Goal: Task Accomplishment & Management: Manage account settings

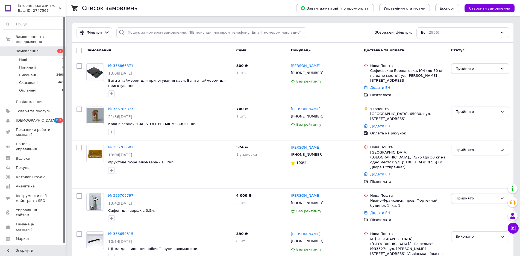
click at [56, 49] on span "1" at bounding box center [58, 51] width 15 height 5
click at [37, 64] on li "Прийняті 4" at bounding box center [33, 68] width 67 height 8
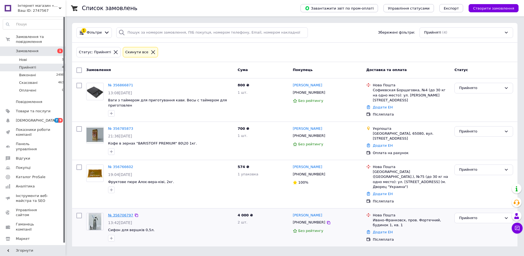
click at [124, 213] on link "№ 356706797" at bounding box center [120, 215] width 25 height 4
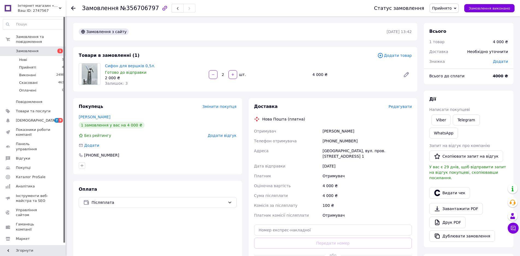
click at [407, 106] on span "Редагувати" at bounding box center [399, 106] width 23 height 4
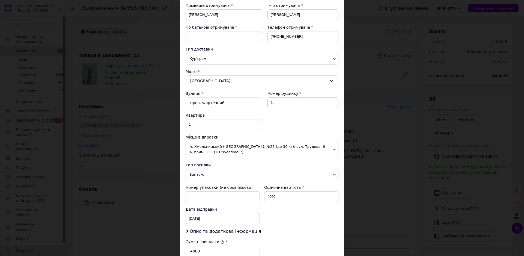
scroll to position [188, 0]
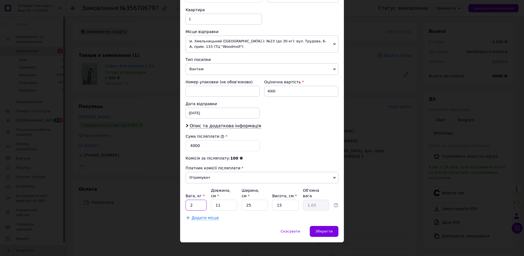
click at [197, 200] on input "2" at bounding box center [196, 205] width 21 height 11
click at [232, 202] on input "11" at bounding box center [224, 205] width 26 height 11
type input "1"
type input "0.1"
type input "2"
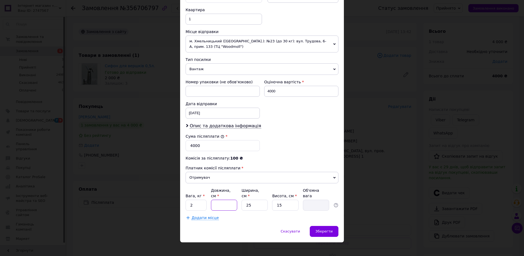
type input "0.19"
type input "22"
type input "2.06"
type input "22"
click at [256, 200] on input "25" at bounding box center [255, 205] width 26 height 11
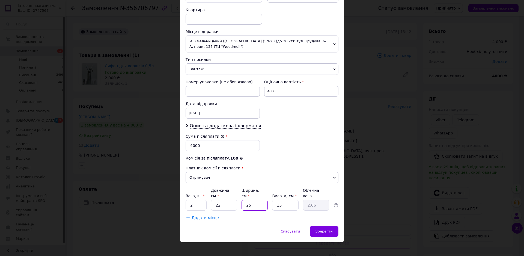
type input "2"
type input "0.17"
type input "1"
type input "0.1"
type input "10"
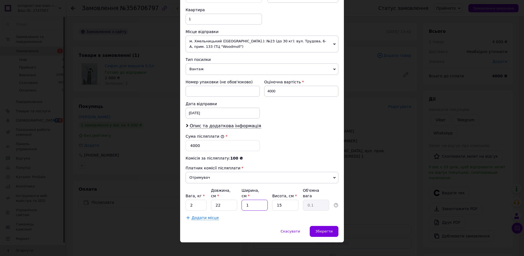
type input "0.83"
type input "10"
click at [293, 204] on input "15" at bounding box center [285, 205] width 26 height 11
type input "1"
type input "0.1"
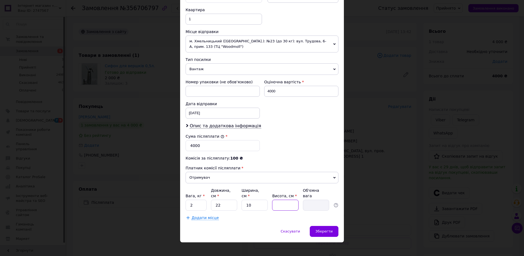
type input "1"
type input "0.1"
type input "10"
type input "0.55"
type input "10"
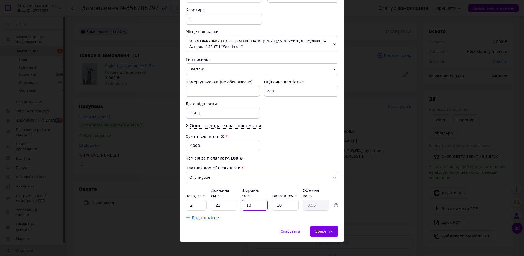
click at [252, 200] on input "10" at bounding box center [255, 205] width 26 height 11
type input "1"
type input "0.1"
type input "3"
type input "0.17"
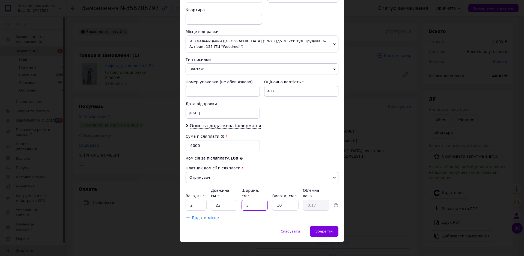
type input "35"
type input "1.93"
type input "35"
drag, startPoint x: 216, startPoint y: 198, endPoint x: 221, endPoint y: 201, distance: 5.3
click at [221, 201] on input "22" at bounding box center [224, 205] width 26 height 11
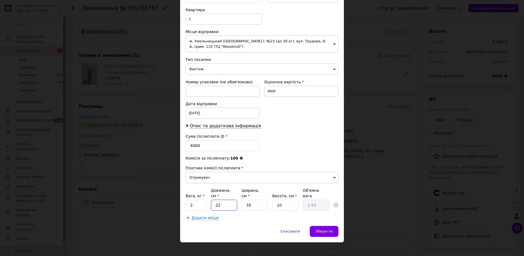
type input "2"
type input "0.18"
type input "3"
type input "0.26"
type input "35"
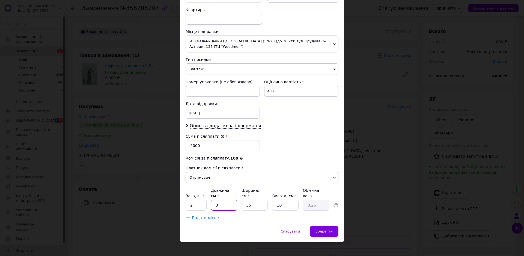
type input "3.06"
type input "35"
click at [254, 202] on input "35" at bounding box center [255, 205] width 26 height 11
type input "3"
type input "0.26"
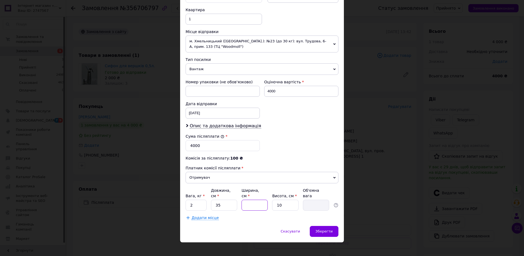
type input "2"
type input "0.18"
type input "22"
type input "1.93"
type input "22"
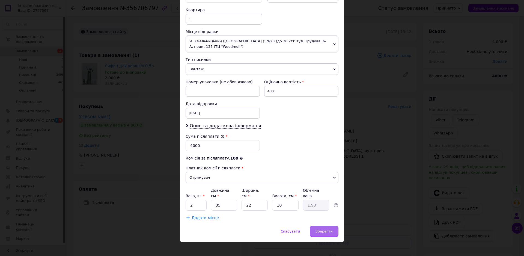
click at [324, 229] on span "Зберегти" at bounding box center [324, 231] width 17 height 4
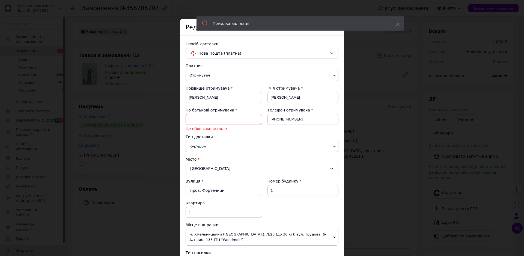
click at [230, 122] on input at bounding box center [224, 119] width 76 height 11
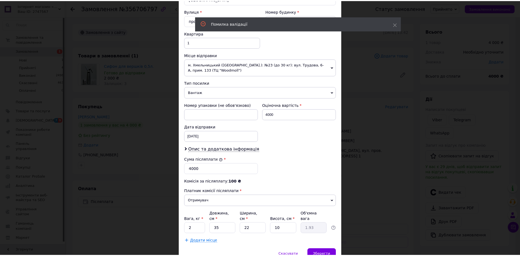
scroll to position [188, 0]
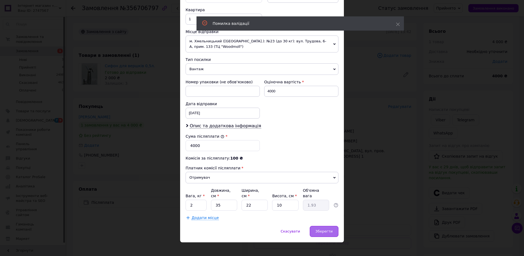
type input "о"
click at [326, 229] on span "Зберегти" at bounding box center [324, 231] width 17 height 4
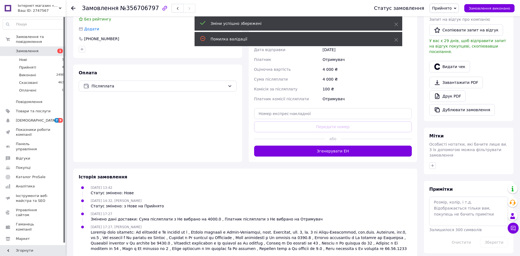
scroll to position [124, 0]
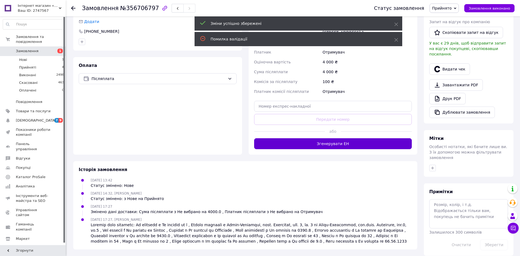
click at [326, 143] on button "Згенерувати ЕН" at bounding box center [333, 143] width 158 height 11
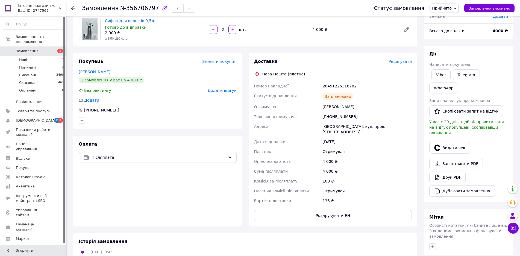
scroll to position [42, 0]
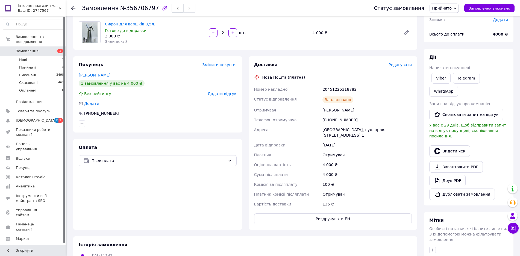
click at [332, 87] on div "20451225318782" at bounding box center [366, 89] width 91 height 10
copy div "20451225318782"
click at [456, 145] on button "Видати чек" at bounding box center [449, 150] width 41 height 11
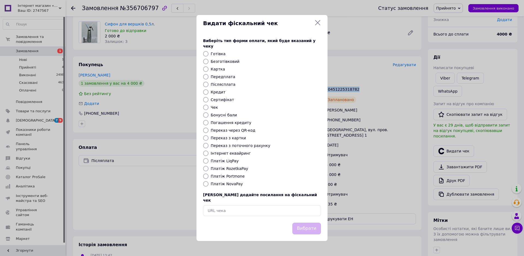
click at [206, 85] on input "Післясплата" at bounding box center [205, 84] width 5 height 5
radio input "true"
click at [309, 223] on button "Вибрати" at bounding box center [306, 229] width 29 height 12
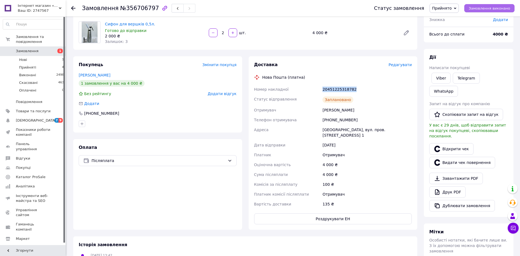
click at [495, 7] on span "Замовлення виконано" at bounding box center [489, 8] width 42 height 4
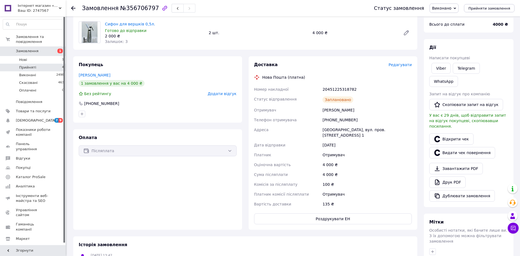
click at [29, 65] on span "Прийняті" at bounding box center [27, 67] width 17 height 5
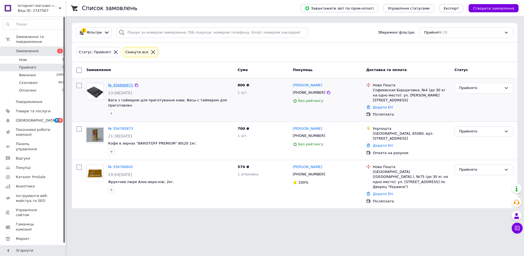
click at [119, 84] on link "№ 356866871" at bounding box center [120, 85] width 25 height 4
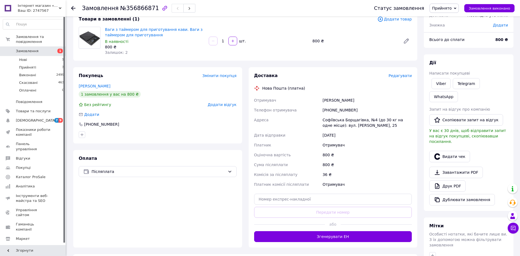
scroll to position [82, 0]
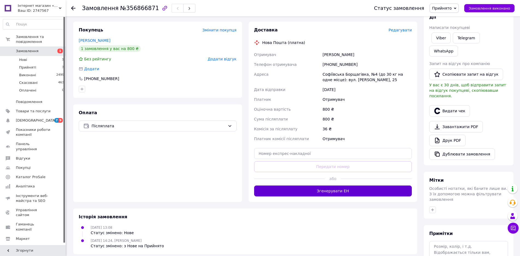
click at [338, 190] on button "Згенерувати ЕН" at bounding box center [333, 190] width 158 height 11
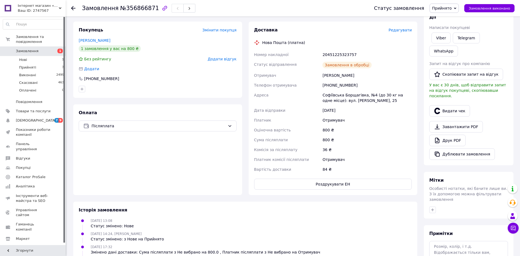
click at [333, 54] on div "20451225323757" at bounding box center [366, 55] width 91 height 10
copy div "20451225323757"
click at [488, 9] on span "Замовлення виконано" at bounding box center [489, 8] width 42 height 4
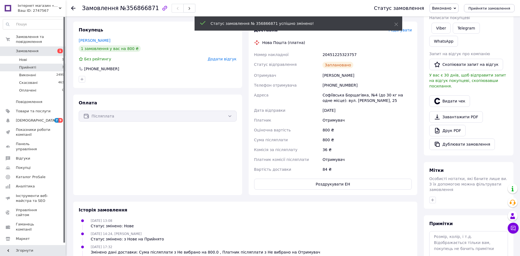
click at [29, 65] on span "Прийняті" at bounding box center [27, 67] width 17 height 5
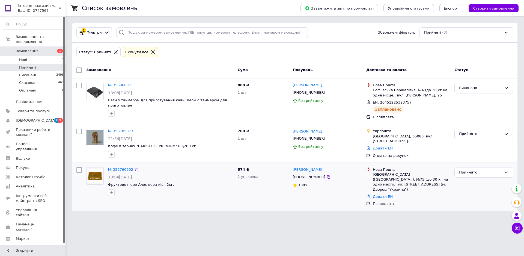
click at [123, 170] on link "№ 356766602" at bounding box center [120, 169] width 25 height 4
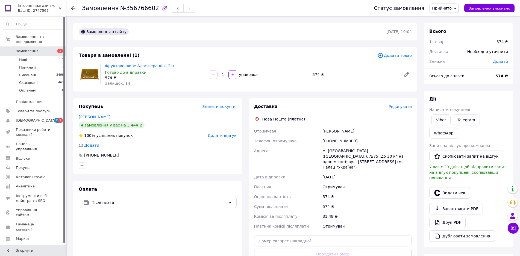
click at [400, 107] on span "Редагувати" at bounding box center [399, 106] width 23 height 4
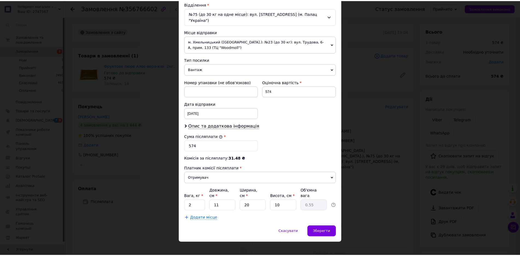
scroll to position [172, 0]
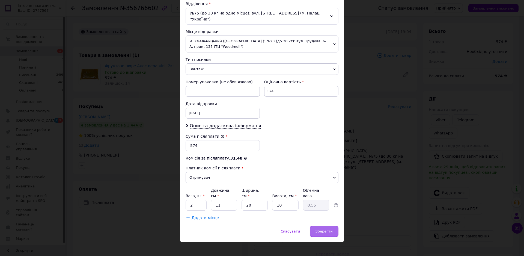
click at [323, 229] on span "Зберегти" at bounding box center [324, 231] width 17 height 4
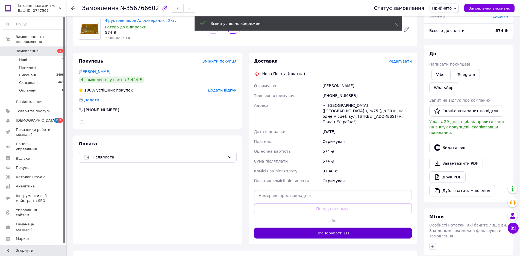
scroll to position [109, 0]
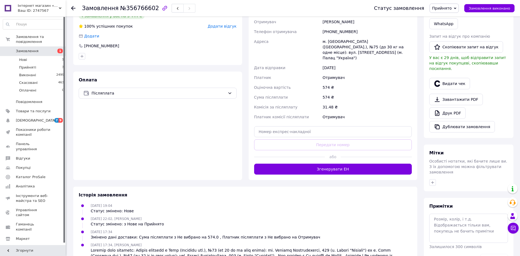
drag, startPoint x: 339, startPoint y: 164, endPoint x: 337, endPoint y: 152, distance: 11.7
click at [339, 165] on button "Згенерувати ЕН" at bounding box center [333, 169] width 158 height 11
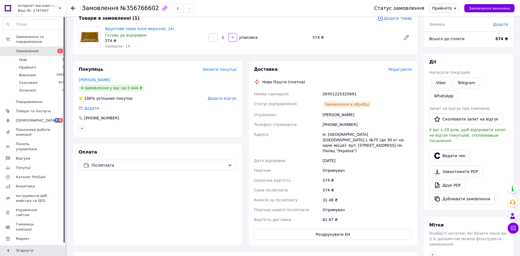
scroll to position [27, 0]
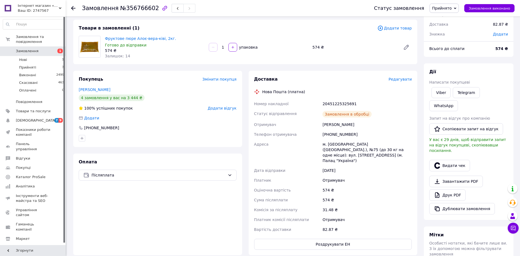
click at [338, 105] on div "20451225325691" at bounding box center [366, 104] width 91 height 10
copy div "20451225325691"
click at [143, 238] on div "Оплата Післяплата" at bounding box center [157, 204] width 169 height 102
click at [339, 101] on div "20451225325691" at bounding box center [366, 104] width 91 height 10
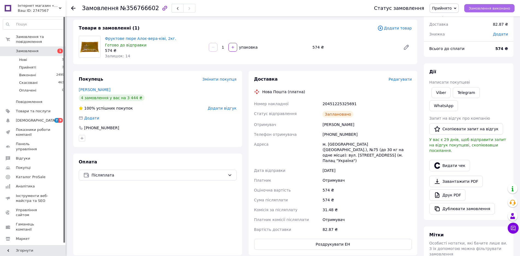
click at [495, 11] on button "Замовлення виконано" at bounding box center [489, 8] width 50 height 8
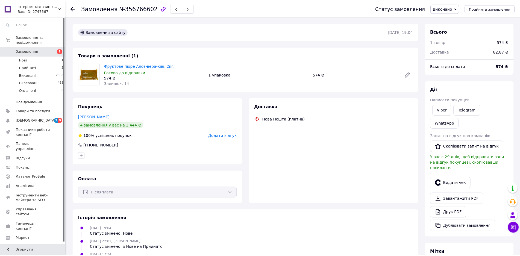
scroll to position [27, 0]
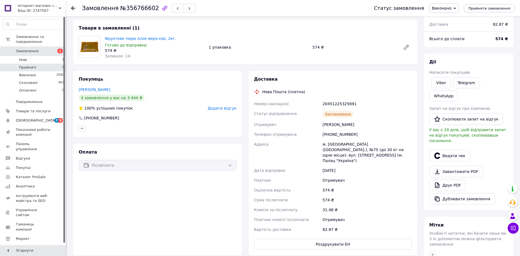
click at [38, 64] on li "Прийняті 2" at bounding box center [33, 68] width 67 height 8
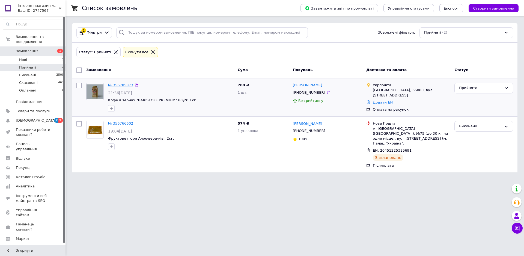
click at [123, 84] on link "№ 356785873" at bounding box center [120, 85] width 25 height 4
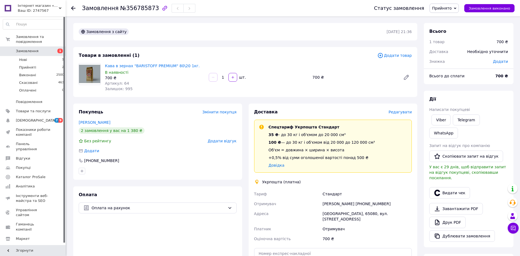
click at [407, 111] on span "Редагувати" at bounding box center [399, 112] width 23 height 4
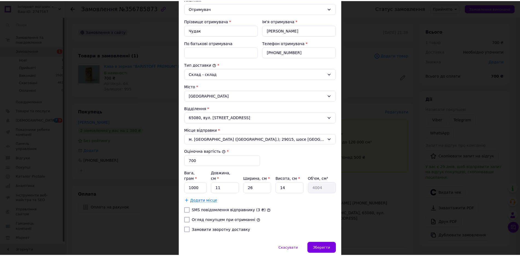
scroll to position [105, 0]
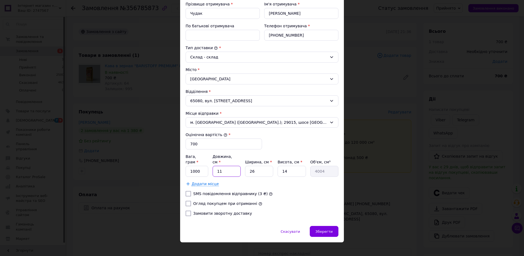
click at [225, 166] on input "11" at bounding box center [227, 171] width 28 height 11
type input "1"
type input "364"
type input "2"
type input "728"
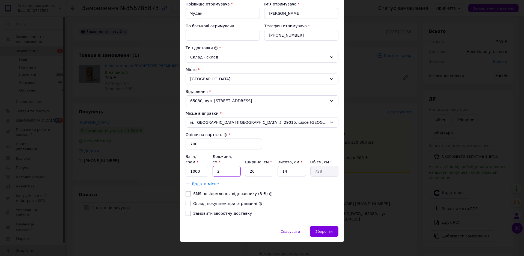
type input "28"
type input "10192"
type input "28"
click at [258, 166] on input "26" at bounding box center [259, 171] width 28 height 11
type input "2"
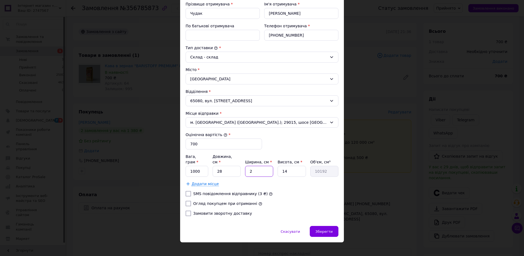
type input "784"
type input "1"
type input "392"
type input "18"
type input "7056"
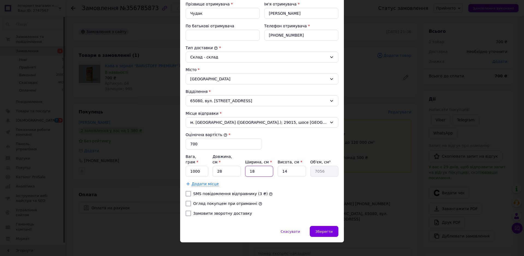
type input "18"
click at [290, 167] on input "14" at bounding box center [292, 171] width 28 height 11
type input "1"
type input "504"
type input "7"
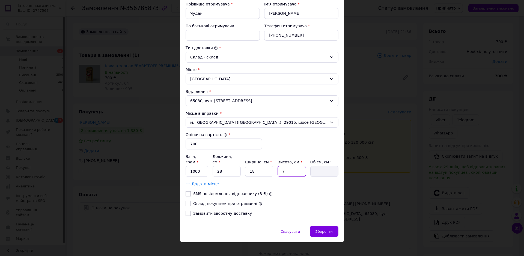
type input "3528"
type input "7"
click at [332, 226] on div "Зберегти" at bounding box center [324, 231] width 29 height 11
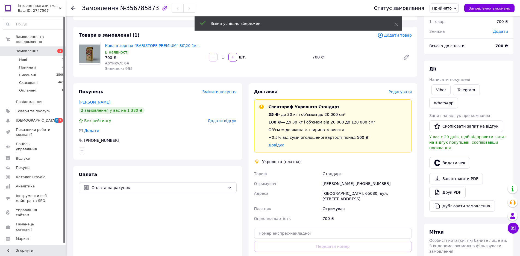
scroll to position [82, 0]
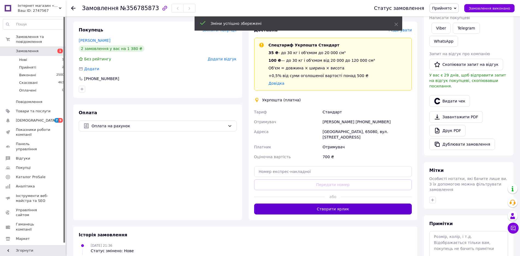
click at [354, 204] on button "Створити ярлик" at bounding box center [333, 208] width 158 height 11
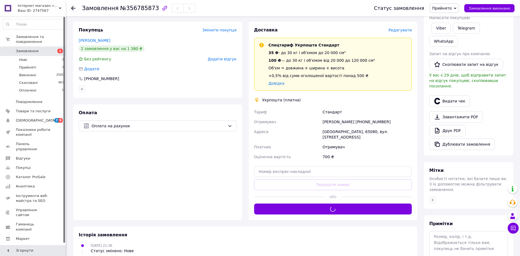
scroll to position [27, 0]
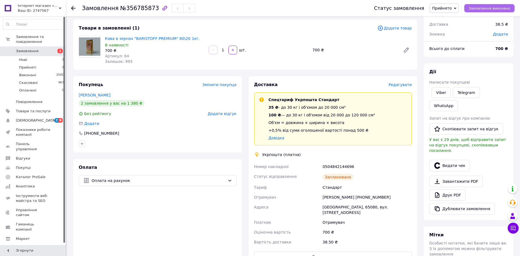
click at [490, 7] on span "Замовлення виконано" at bounding box center [489, 8] width 42 height 4
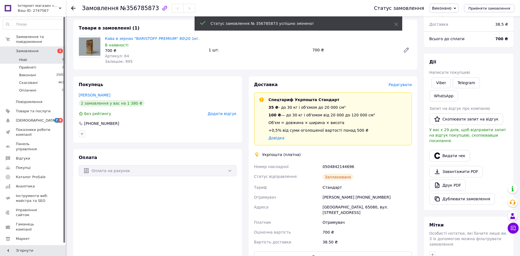
click at [24, 57] on span "Нові" at bounding box center [23, 59] width 8 height 5
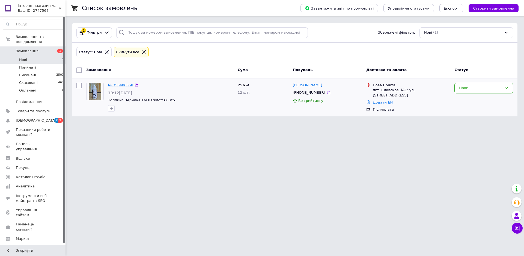
click at [122, 86] on link "№ 356406558" at bounding box center [120, 85] width 25 height 4
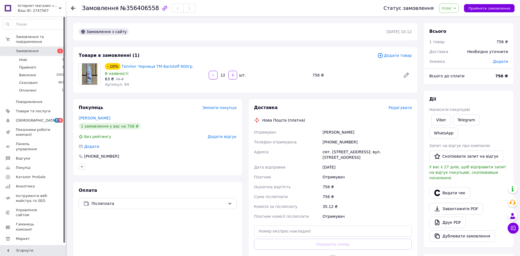
click at [450, 8] on span "Нове" at bounding box center [446, 8] width 10 height 4
click at [460, 37] on li "Скасовано" at bounding box center [451, 35] width 25 height 8
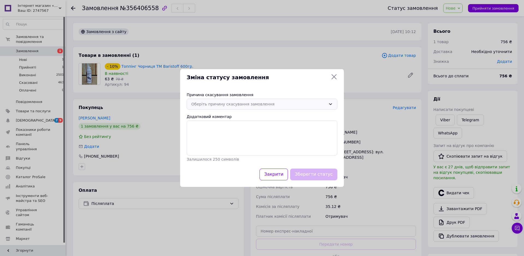
click at [221, 105] on div "Оберіть причину скасування замовлення" at bounding box center [258, 104] width 135 height 6
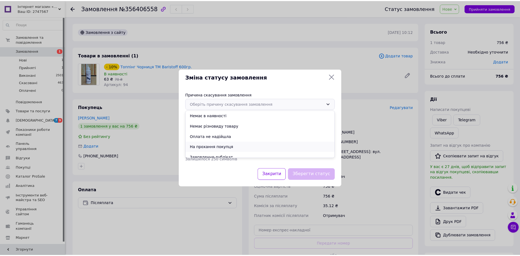
scroll to position [25, 0]
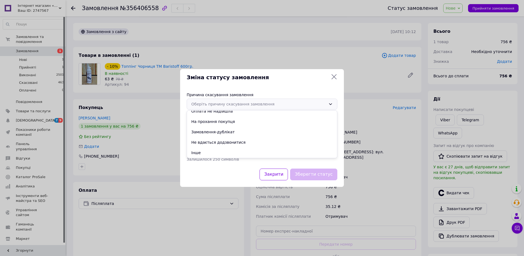
click at [239, 141] on li "Не вдається додзвонитися" at bounding box center [262, 142] width 150 height 10
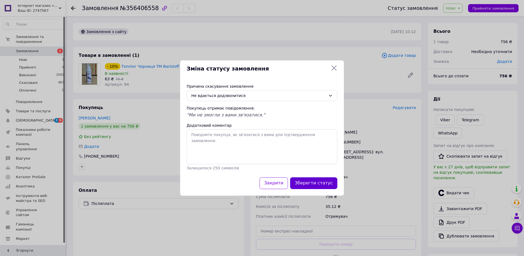
click at [312, 180] on button "Зберегти статус" at bounding box center [313, 183] width 47 height 12
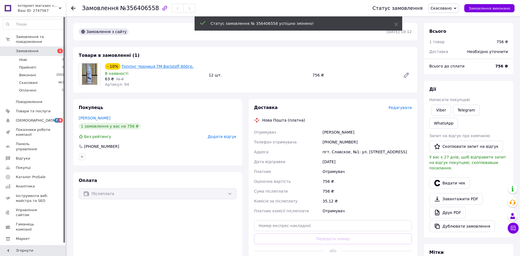
click at [150, 66] on link "Топпінг Чорниця ТМ Baristoff 600гр." at bounding box center [158, 66] width 72 height 4
